Goal: Task Accomplishment & Management: Manage account settings

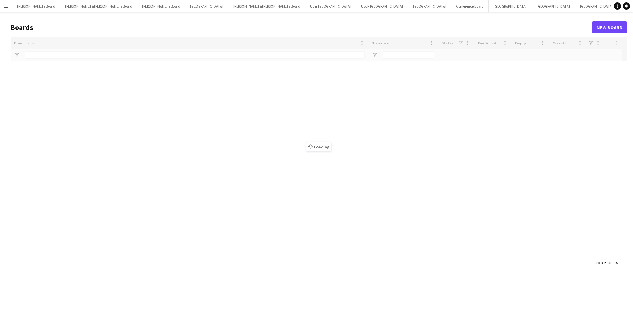
type input "********"
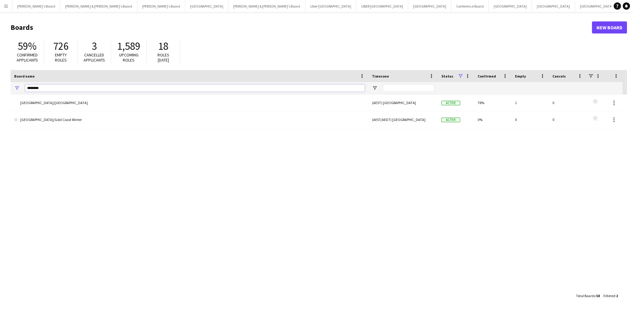
drag, startPoint x: 43, startPoint y: 88, endPoint x: 21, endPoint y: 87, distance: 22.3
click at [21, 87] on div "********" at bounding box center [190, 88] width 358 height 12
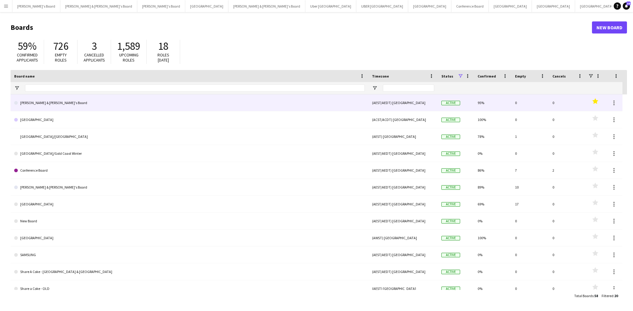
click at [29, 100] on link "[PERSON_NAME] & [PERSON_NAME]'s Board" at bounding box center [189, 102] width 350 height 17
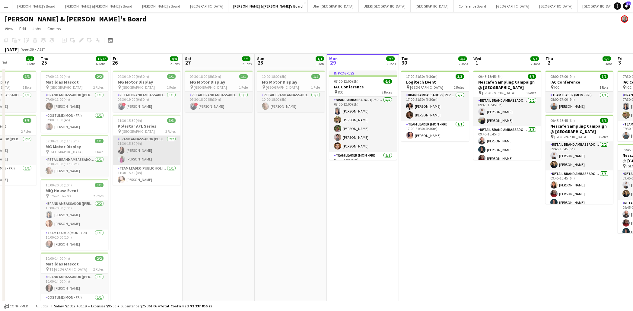
scroll to position [0, 179]
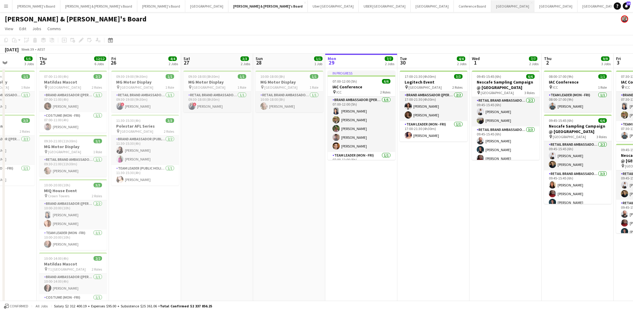
click at [491, 8] on button "Sydney Close" at bounding box center [512, 6] width 43 height 12
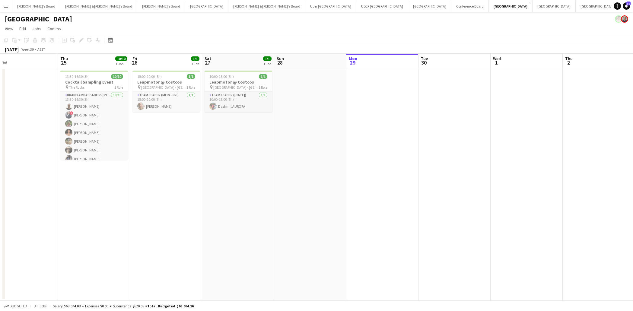
scroll to position [0, 156]
click at [95, 80] on h3 "Cocktail Sampling Event" at bounding box center [96, 81] width 68 height 5
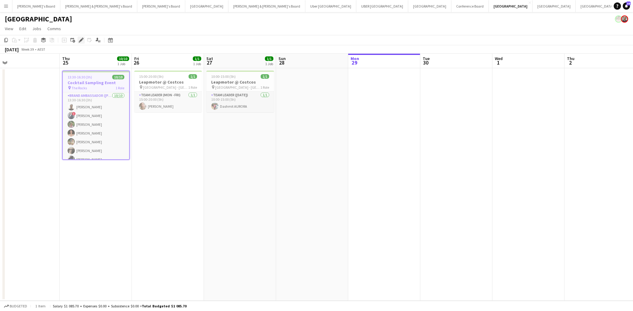
click at [80, 39] on icon "Edit" at bounding box center [81, 40] width 5 height 5
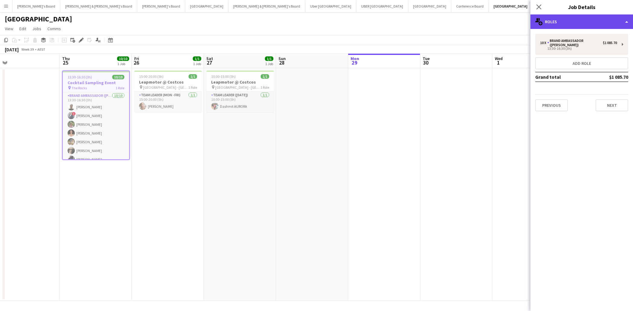
click at [595, 27] on div "multiple-users-add Roles" at bounding box center [581, 21] width 103 height 14
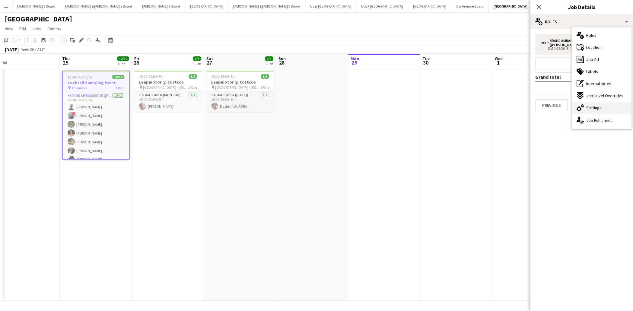
click at [593, 110] on span "Settings" at bounding box center [593, 107] width 15 height 5
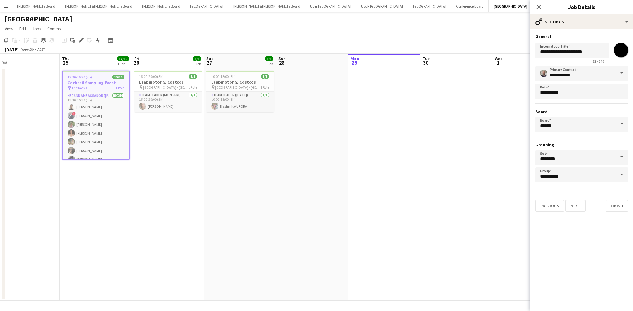
click at [622, 125] on span at bounding box center [621, 124] width 13 height 14
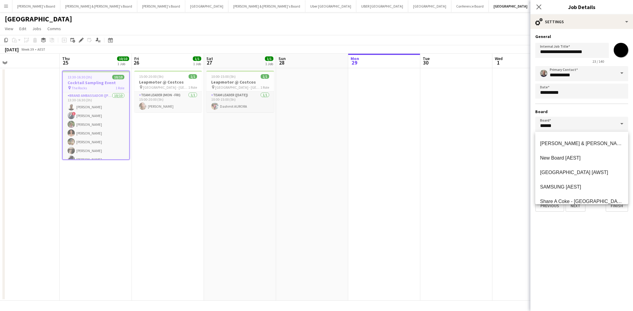
scroll to position [69, 0]
click at [587, 160] on span "[PERSON_NAME] & [PERSON_NAME]'s Board [AEST]" at bounding box center [599, 158] width 119 height 5
type input "**********"
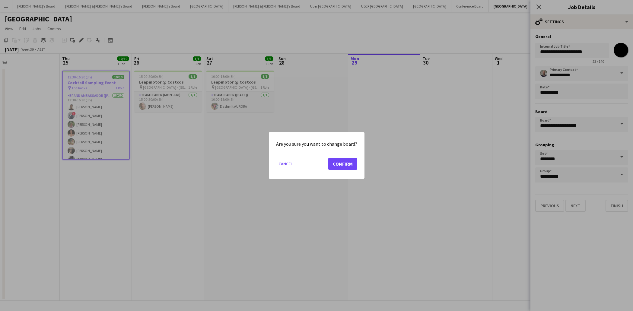
click at [334, 164] on button "Confirm" at bounding box center [342, 164] width 29 height 12
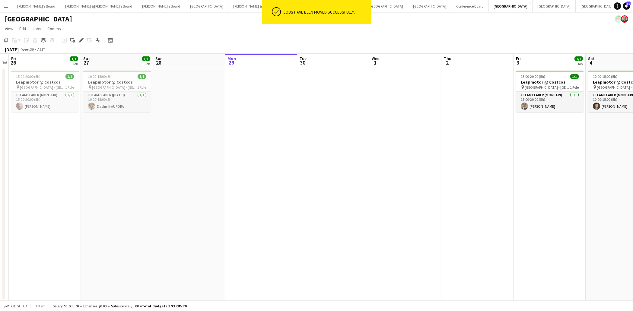
scroll to position [0, 200]
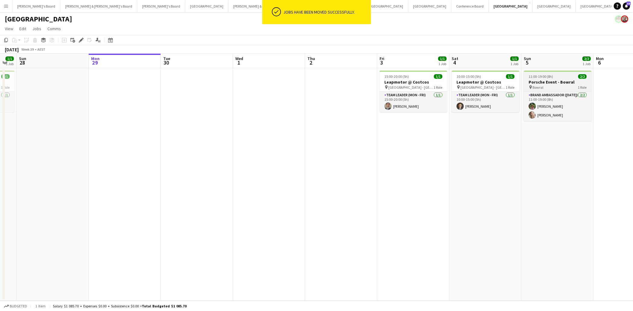
click at [548, 81] on h3 "Porsche Event - Bowral" at bounding box center [557, 81] width 68 height 5
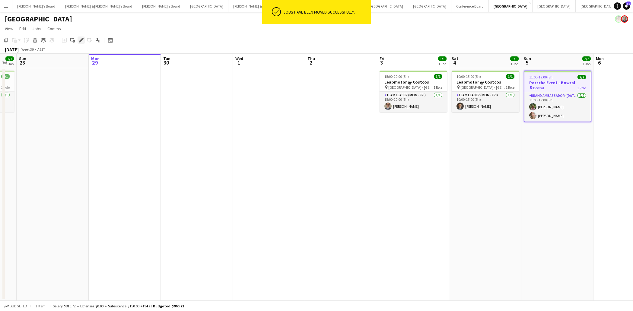
click at [80, 40] on icon "Edit" at bounding box center [81, 40] width 5 height 5
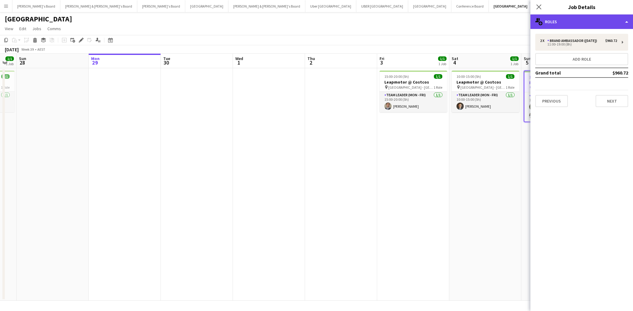
click at [569, 21] on div "multiple-users-add Roles" at bounding box center [581, 21] width 103 height 14
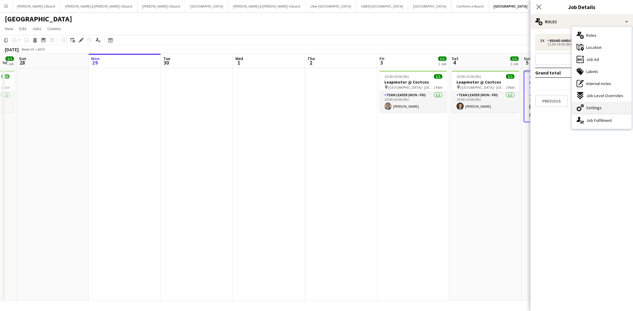
click at [587, 109] on span "Settings" at bounding box center [593, 107] width 15 height 5
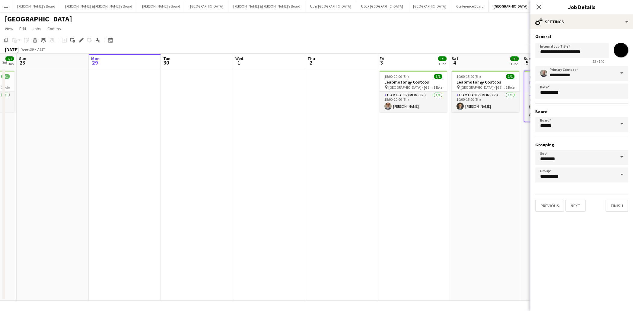
click at [622, 125] on span at bounding box center [621, 124] width 13 height 14
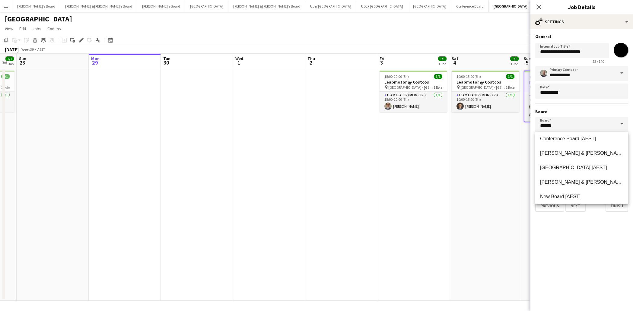
scroll to position [52, 0]
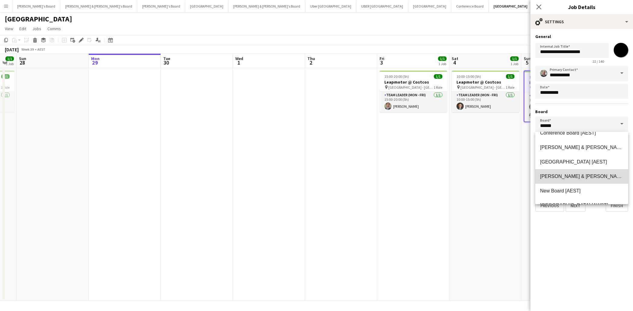
click at [586, 175] on span "[PERSON_NAME] & [PERSON_NAME]'s Board [AEST]" at bounding box center [599, 176] width 119 height 5
type input "**********"
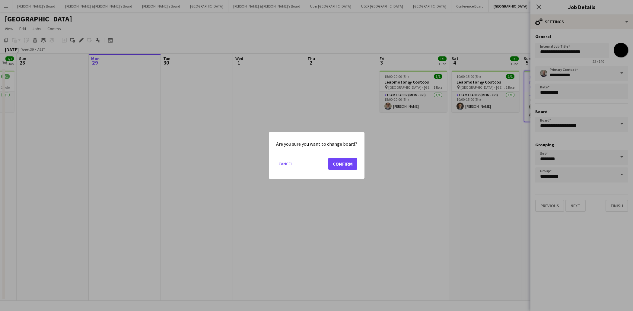
click at [343, 164] on button "Confirm" at bounding box center [342, 164] width 29 height 12
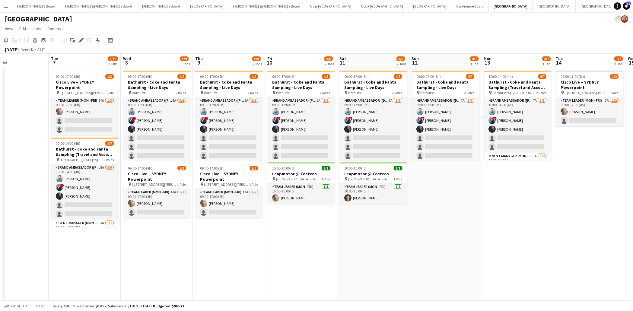
scroll to position [0, 167]
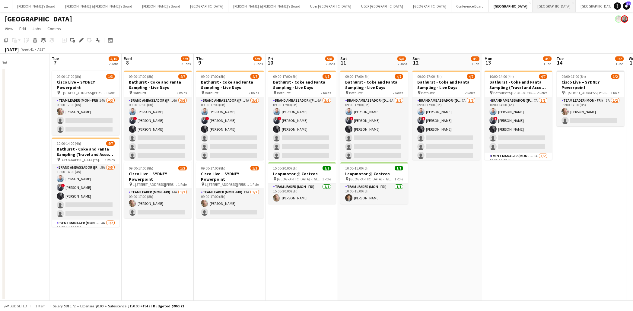
click at [532, 7] on button "Melbourne Close" at bounding box center [553, 6] width 43 height 12
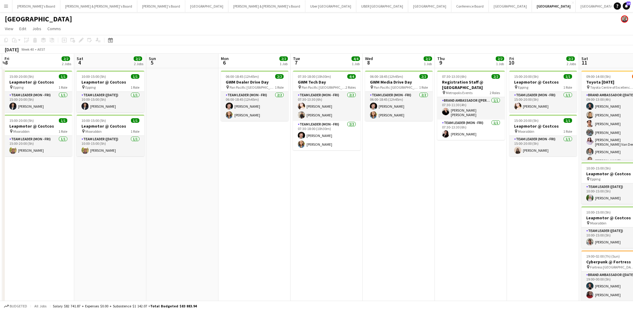
scroll to position [0, 213]
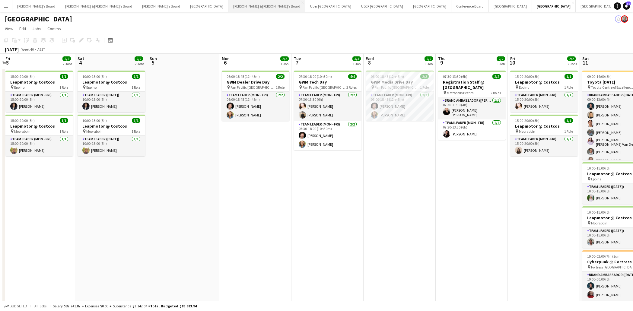
click at [228, 5] on button "[PERSON_NAME] & [PERSON_NAME]'s Board Close" at bounding box center [266, 6] width 77 height 12
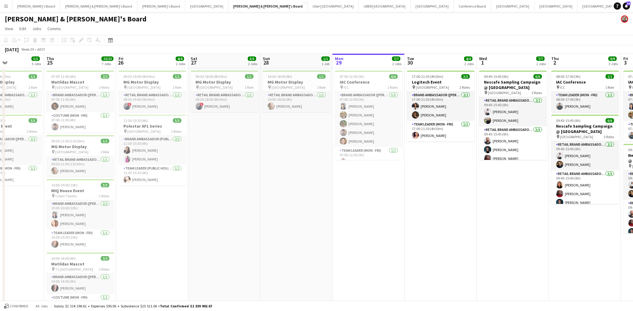
scroll to position [0, 245]
click at [534, 7] on button "Melbourne Close" at bounding box center [555, 6] width 43 height 12
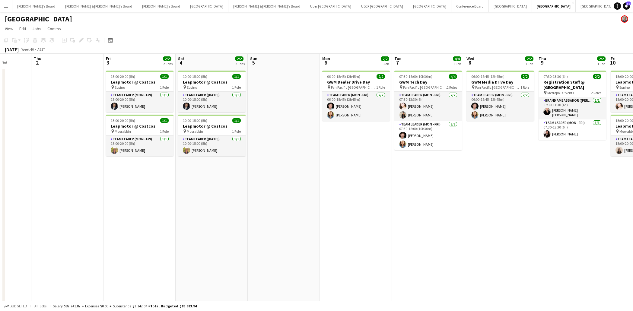
scroll to position [0, 185]
click at [359, 82] on h3 "GWM Dealer Drive Day" at bounding box center [356, 81] width 68 height 5
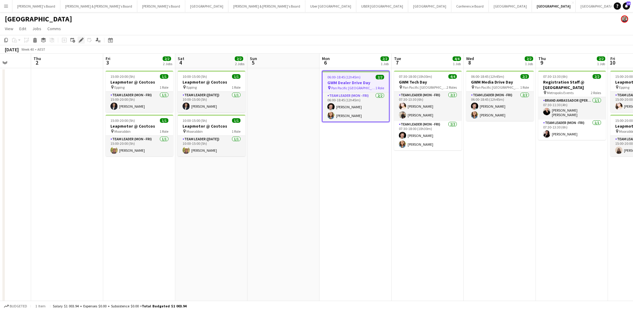
click at [81, 40] on icon at bounding box center [80, 40] width 3 height 3
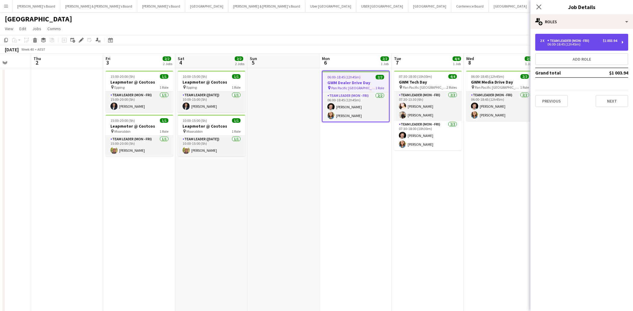
click at [571, 45] on div "06:00-18:45 (12h45m)" at bounding box center [578, 44] width 77 height 3
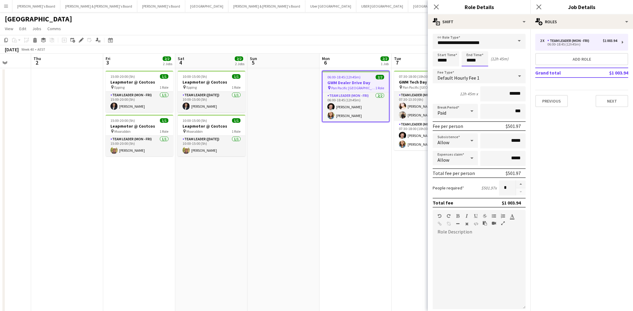
click at [478, 61] on input "*****" at bounding box center [474, 58] width 27 height 15
click at [468, 69] on div at bounding box center [469, 69] width 12 height 6
type input "*****"
click at [481, 47] on div at bounding box center [481, 48] width 12 height 6
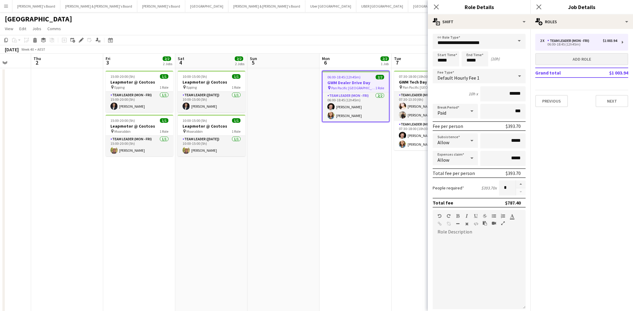
click at [564, 61] on button "Add role" at bounding box center [581, 59] width 93 height 12
type input "**********"
type input "*****"
type input "******"
type input "*"
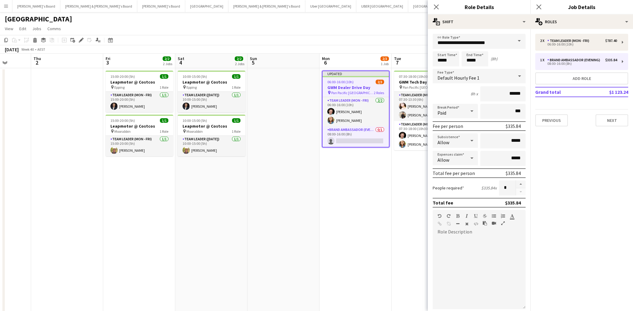
click at [519, 40] on span at bounding box center [519, 41] width 13 height 14
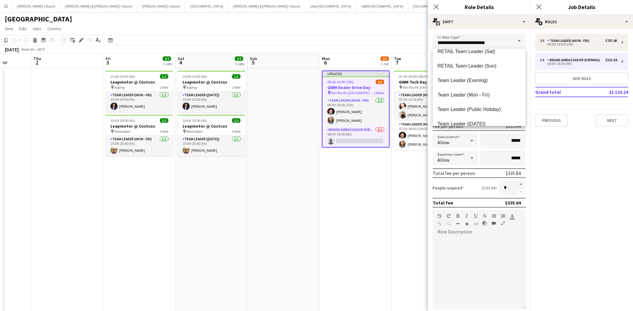
scroll to position [574, 0]
click at [489, 92] on span "Team Leader (Mon - Fri)" at bounding box center [478, 93] width 83 height 6
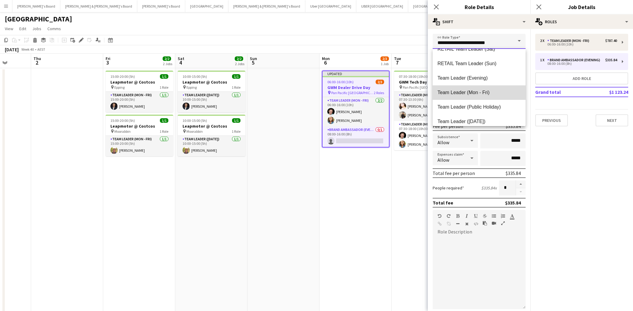
type input "**********"
type input "******"
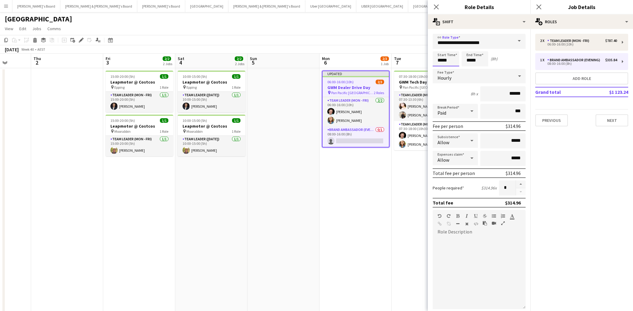
click at [446, 62] on input "*****" at bounding box center [445, 58] width 27 height 15
click at [439, 48] on div at bounding box center [440, 48] width 12 height 6
type input "*****"
click at [439, 48] on div at bounding box center [440, 48] width 12 height 6
click at [470, 57] on input "*****" at bounding box center [474, 58] width 27 height 15
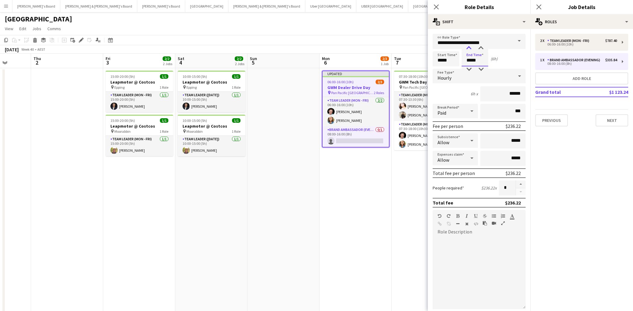
click at [469, 47] on div at bounding box center [469, 48] width 12 height 6
type input "*****"
click at [469, 47] on div at bounding box center [469, 48] width 12 height 6
click at [521, 185] on button "button" at bounding box center [521, 184] width 10 height 8
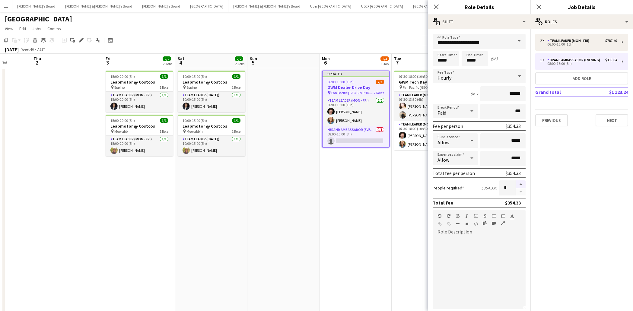
type input "*"
click at [436, 7] on icon at bounding box center [436, 7] width 6 height 6
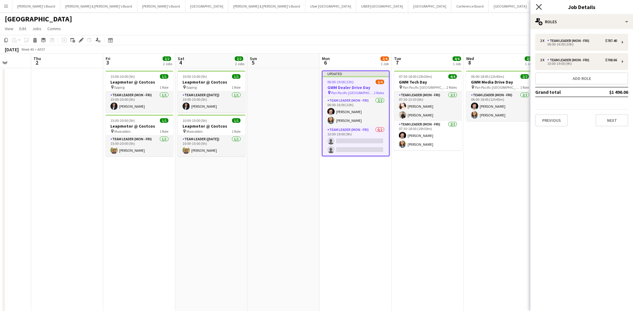
click at [537, 5] on icon at bounding box center [538, 7] width 6 height 6
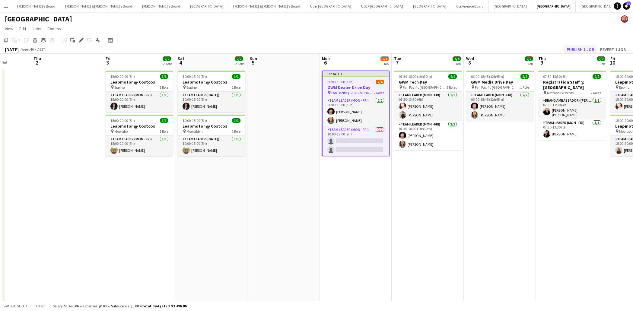
click at [575, 51] on button "Publish 1 job" at bounding box center [580, 50] width 32 height 8
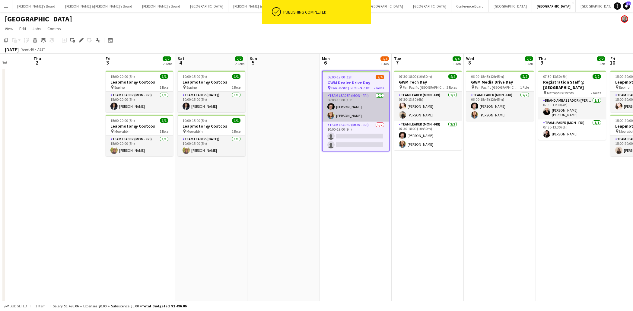
click at [355, 108] on app-card-role "Team Leader (Mon - Fri) [DATE] 06:00-16:00 (10h) [PERSON_NAME] [PERSON_NAME]" at bounding box center [355, 106] width 66 height 29
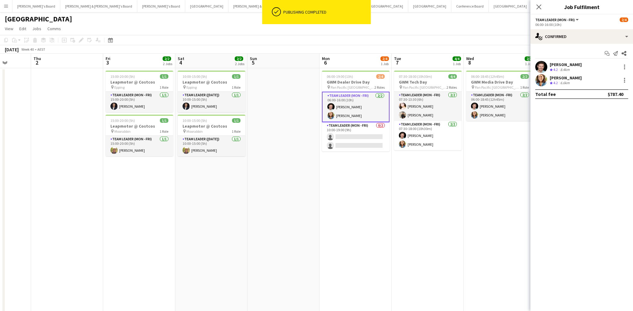
click at [346, 116] on app-card-role "Team Leader (Mon - Fri) [DATE] 06:00-16:00 (10h) [PERSON_NAME] [PERSON_NAME]" at bounding box center [356, 107] width 68 height 30
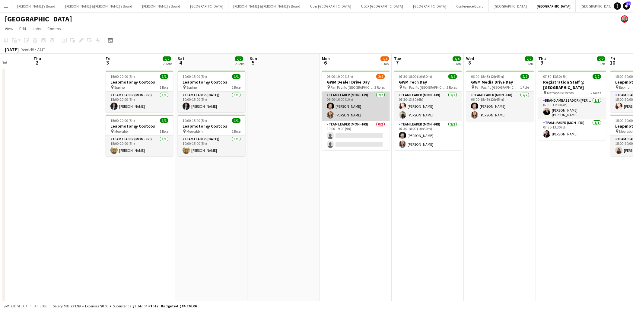
click at [352, 115] on app-card-role "Team Leader (Mon - Fri) [DATE] 06:00-16:00 (10h) [PERSON_NAME] [PERSON_NAME]" at bounding box center [356, 106] width 68 height 29
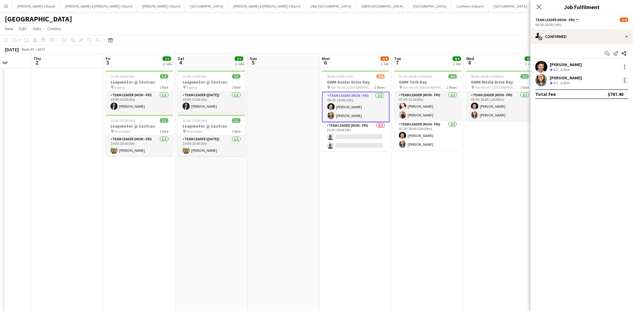
click at [625, 80] on div at bounding box center [624, 80] width 7 height 7
click at [602, 103] on span "Switch crew" at bounding box center [599, 105] width 26 height 5
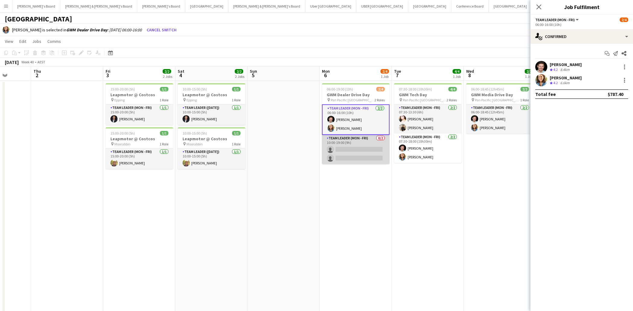
click at [354, 151] on app-card-role "Team Leader (Mon - Fri) 0/2 10:00-19:00 (9h) single-neutral-actions single-neut…" at bounding box center [356, 149] width 68 height 29
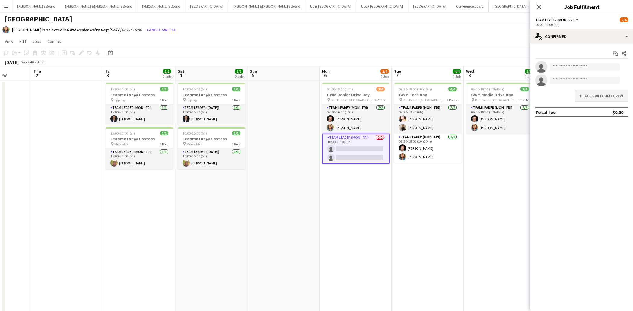
click at [597, 96] on button "Place switched crew" at bounding box center [600, 96] width 53 height 12
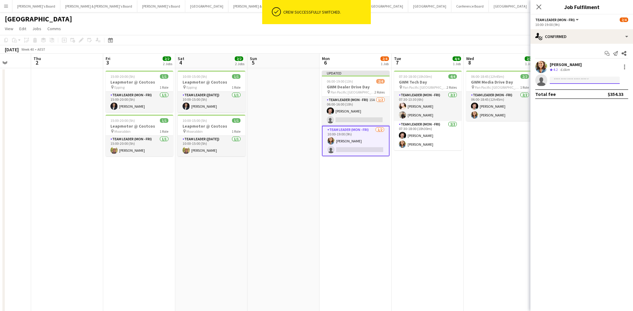
click at [560, 79] on input at bounding box center [584, 80] width 70 height 7
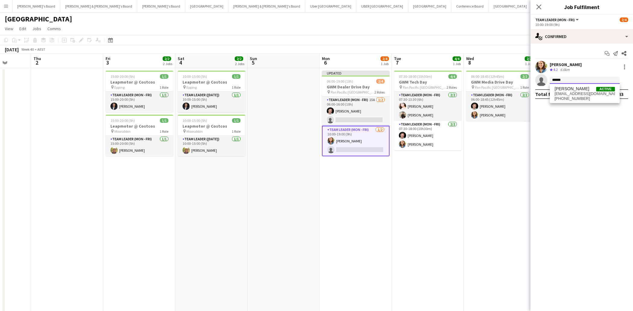
type input "******"
drag, startPoint x: 576, startPoint y: 81, endPoint x: 576, endPoint y: 96, distance: 15.7
click at [576, 96] on span "[PHONE_NUMBER]" at bounding box center [584, 98] width 60 height 5
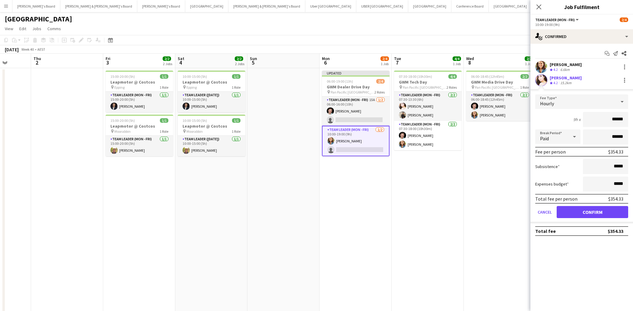
click at [607, 210] on button "Confirm" at bounding box center [591, 212] width 71 height 12
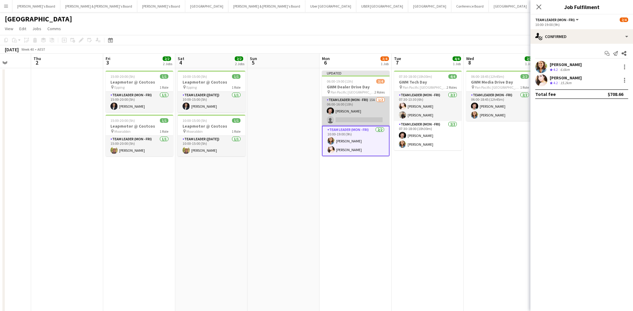
click at [342, 118] on app-card-role "Team Leader (Mon - Fri) 15A [DATE] 06:00-16:00 (10h) [PERSON_NAME] single-neutr…" at bounding box center [356, 110] width 68 height 29
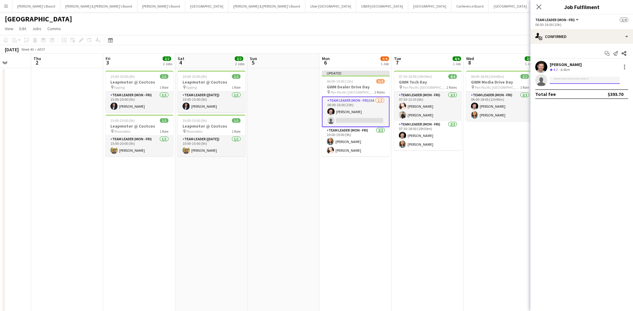
click at [558, 80] on input at bounding box center [584, 80] width 70 height 7
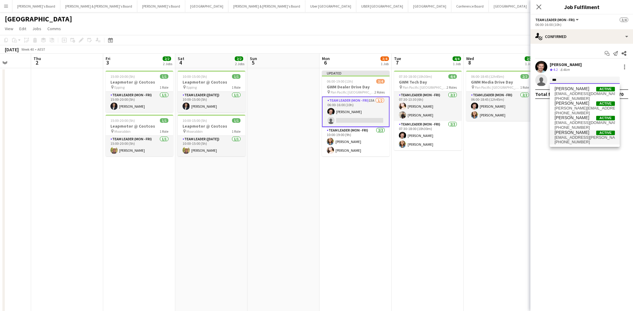
type input "***"
click at [572, 139] on span "[EMAIL_ADDRESS][PERSON_NAME][DOMAIN_NAME]" at bounding box center [584, 137] width 60 height 5
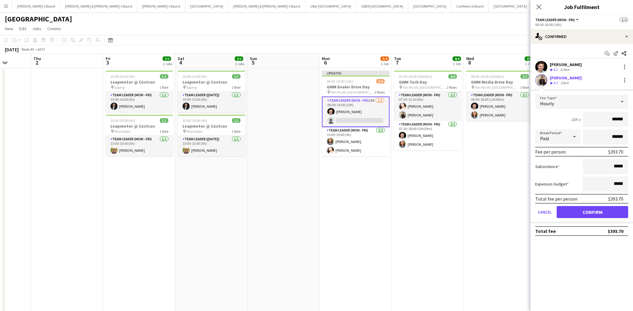
click at [605, 214] on button "Confirm" at bounding box center [591, 212] width 71 height 12
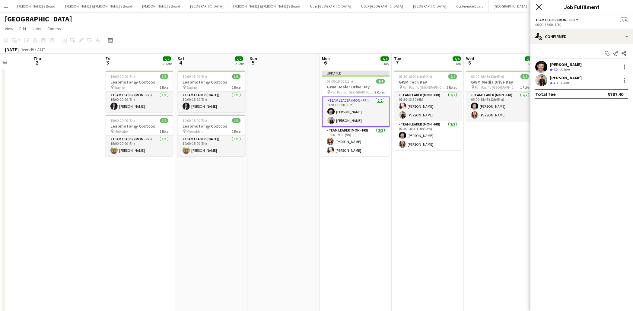
click at [538, 5] on icon "Close pop-in" at bounding box center [538, 7] width 6 height 6
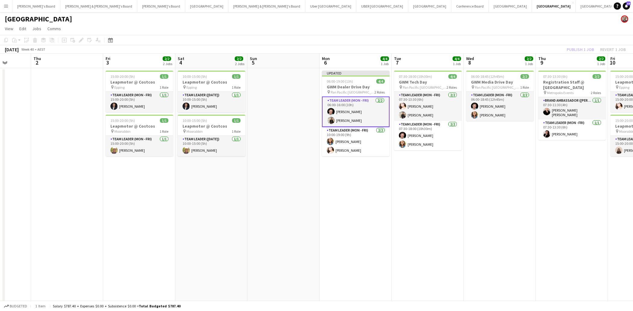
click at [580, 49] on div "Publish 1 job Revert 1 job" at bounding box center [596, 50] width 74 height 8
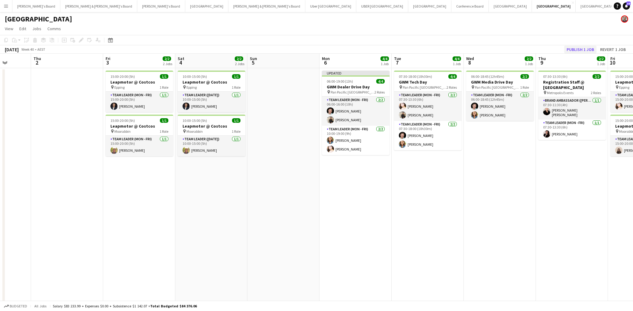
click at [580, 49] on button "Publish 1 job" at bounding box center [580, 50] width 32 height 8
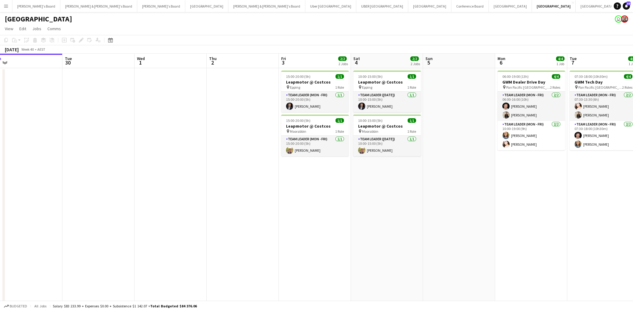
scroll to position [0, 153]
click at [228, 6] on button "[PERSON_NAME] & [PERSON_NAME]'s Board Close" at bounding box center [266, 6] width 77 height 12
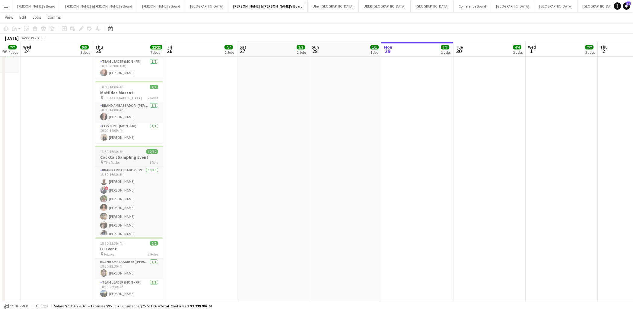
scroll to position [171, 0]
